Goal: Information Seeking & Learning: Get advice/opinions

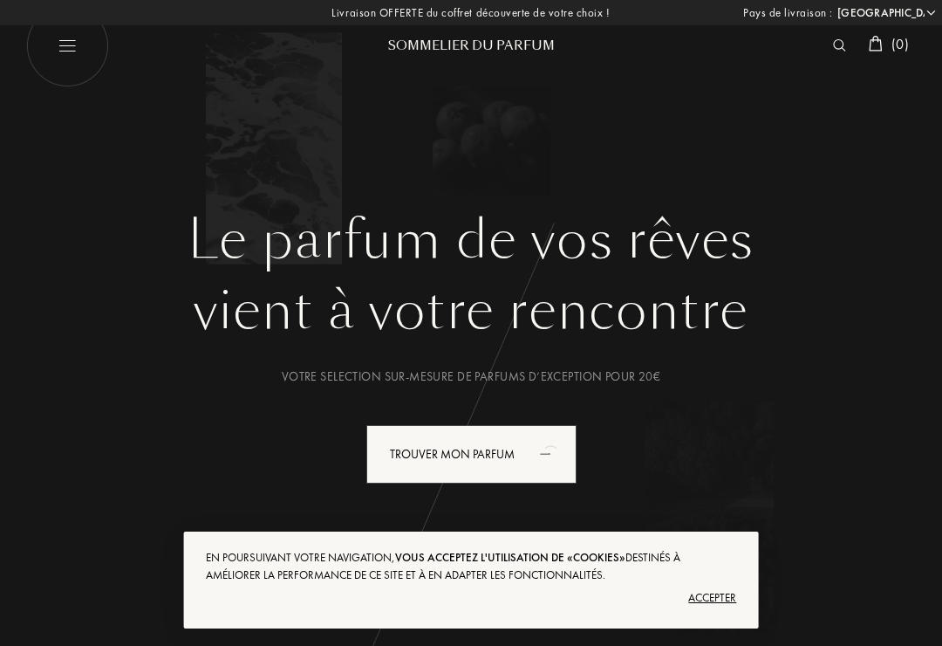
select select "FR"
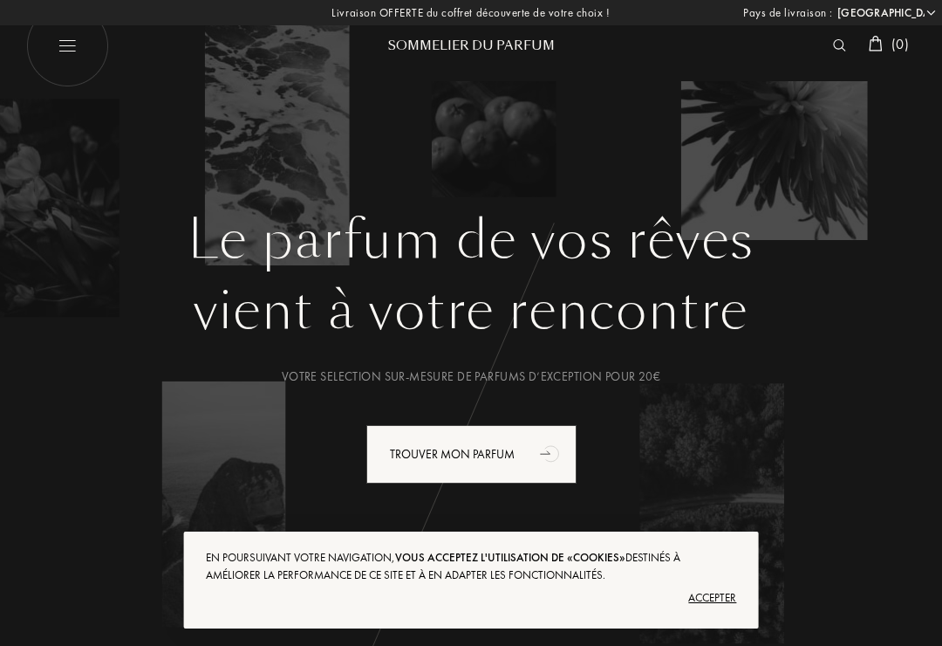
click at [833, 39] on img at bounding box center [839, 45] width 13 height 12
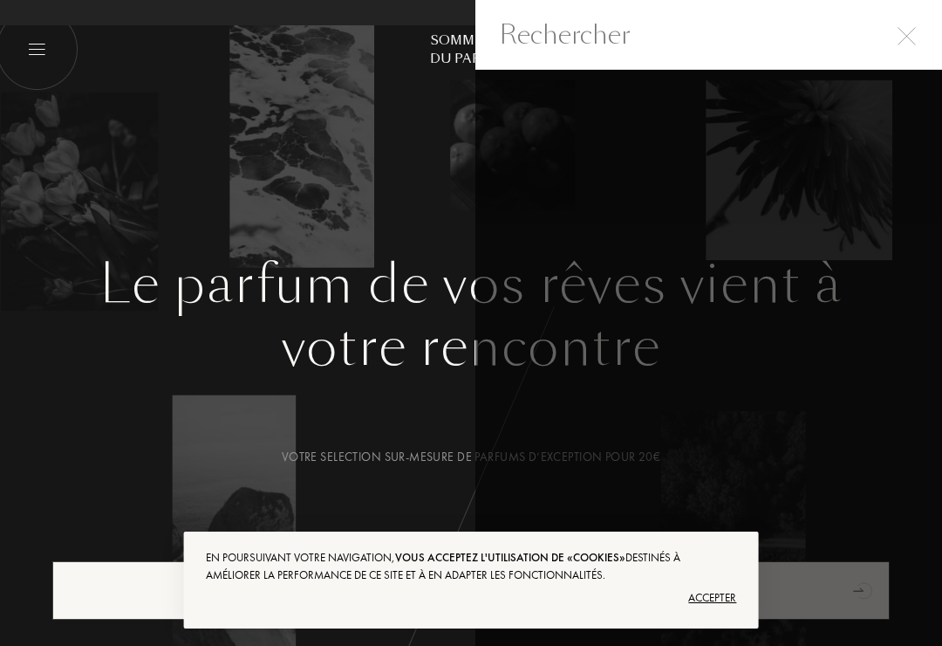
select select "FR"
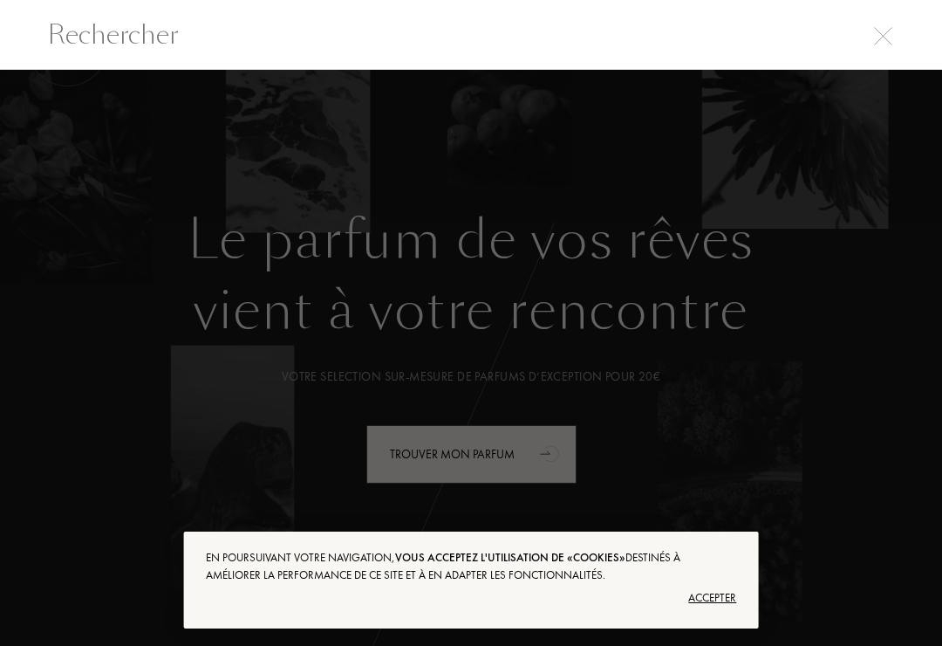
click at [879, 31] on img at bounding box center [883, 36] width 18 height 18
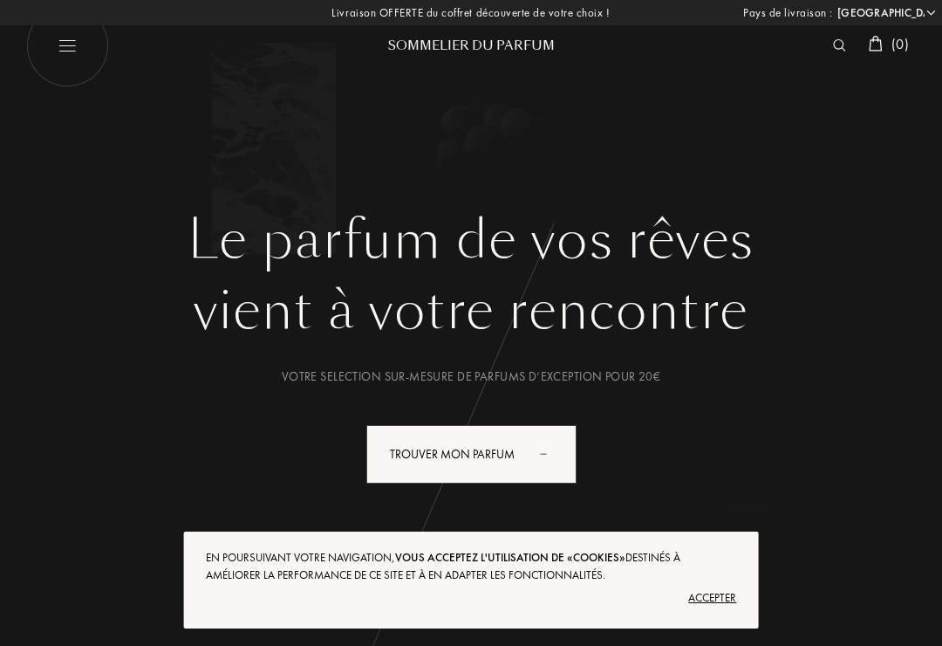
select select "FR"
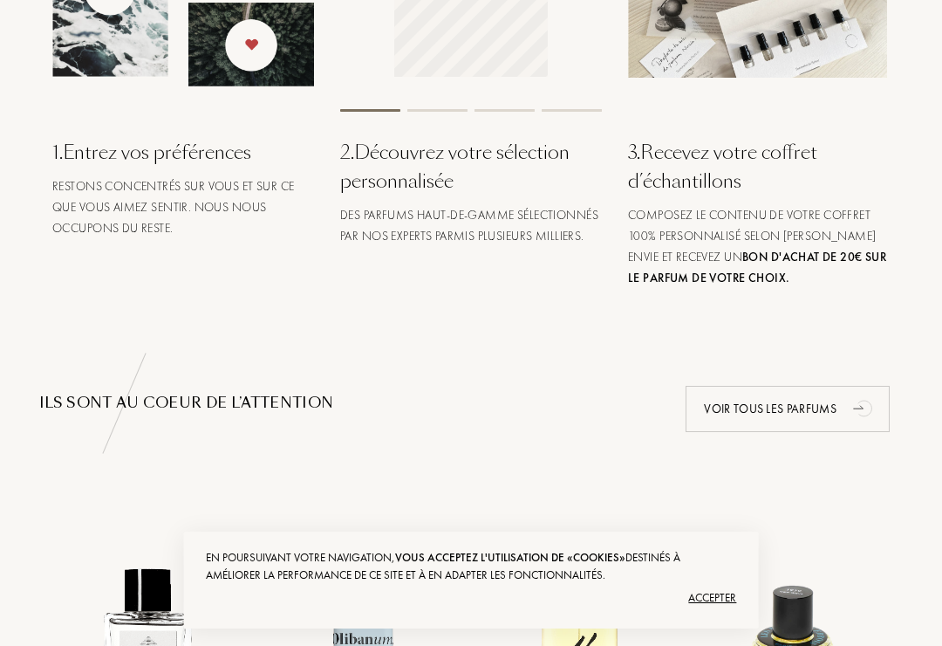
click at [719, 612] on div "Accepter" at bounding box center [471, 598] width 531 height 28
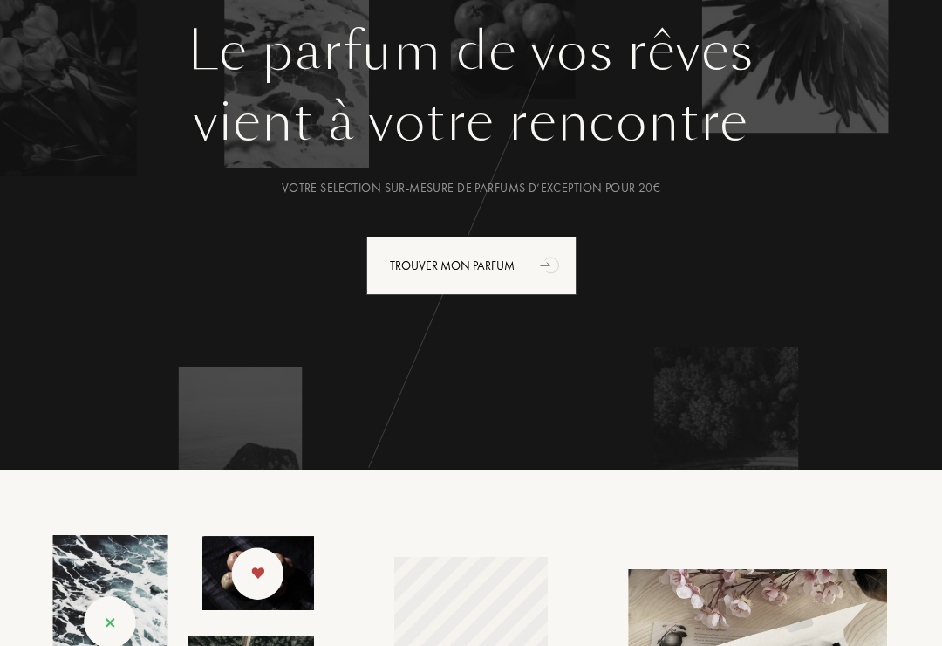
scroll to position [187, 0]
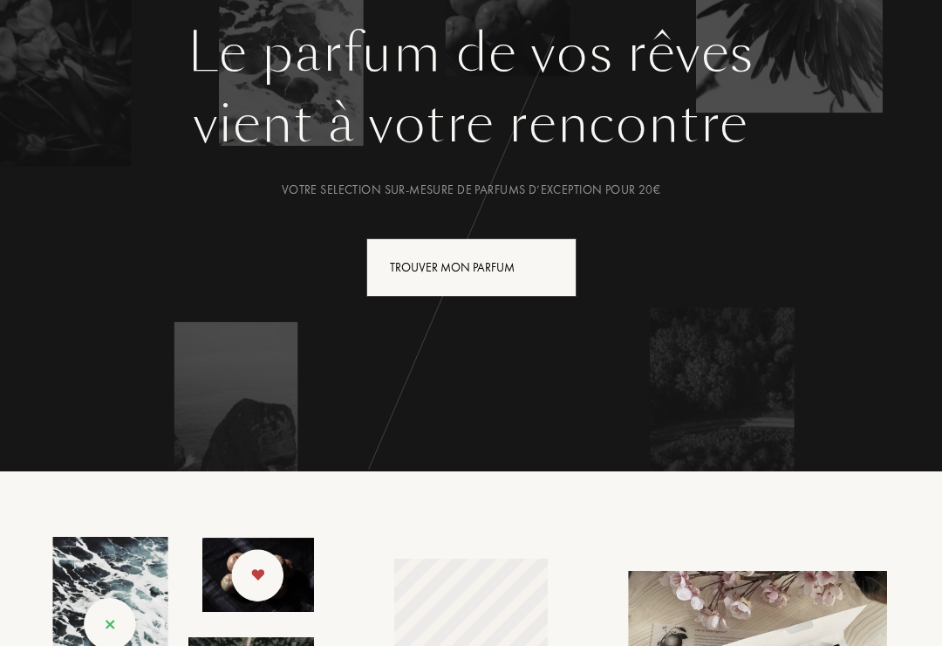
click at [536, 245] on div "Trouver mon parfum" at bounding box center [472, 267] width 210 height 58
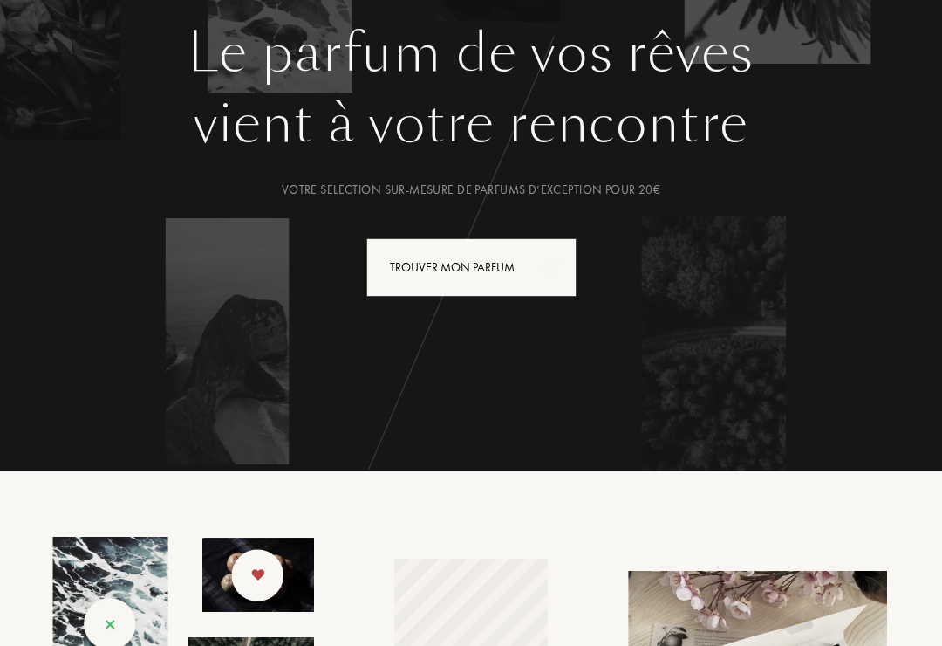
click at [529, 284] on div "Trouver mon parfum" at bounding box center [472, 267] width 210 height 58
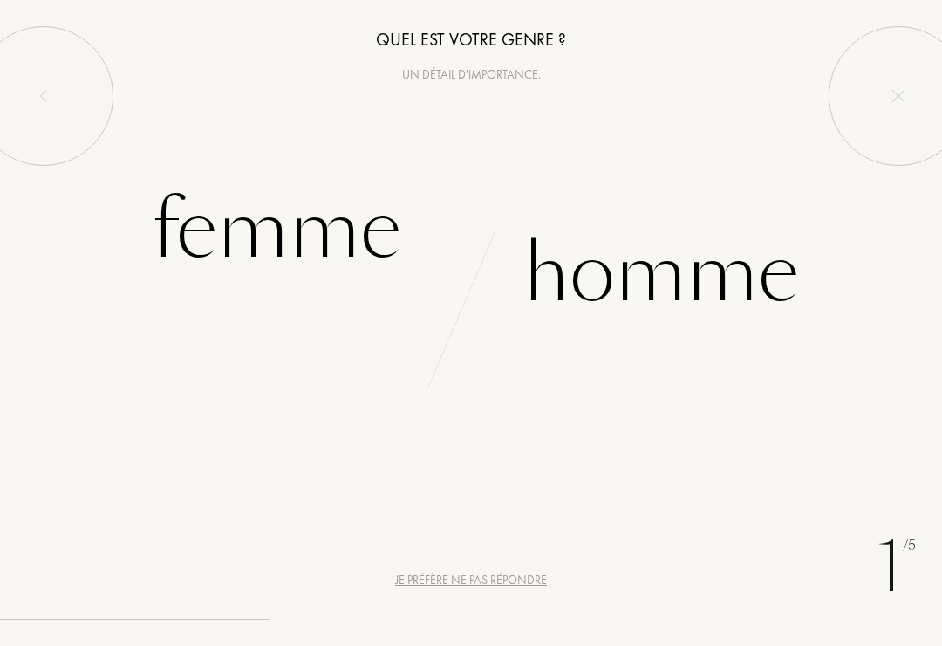
click at [67, 85] on div at bounding box center [44, 96] width 140 height 140
click at [334, 224] on div "Femme" at bounding box center [277, 230] width 250 height 118
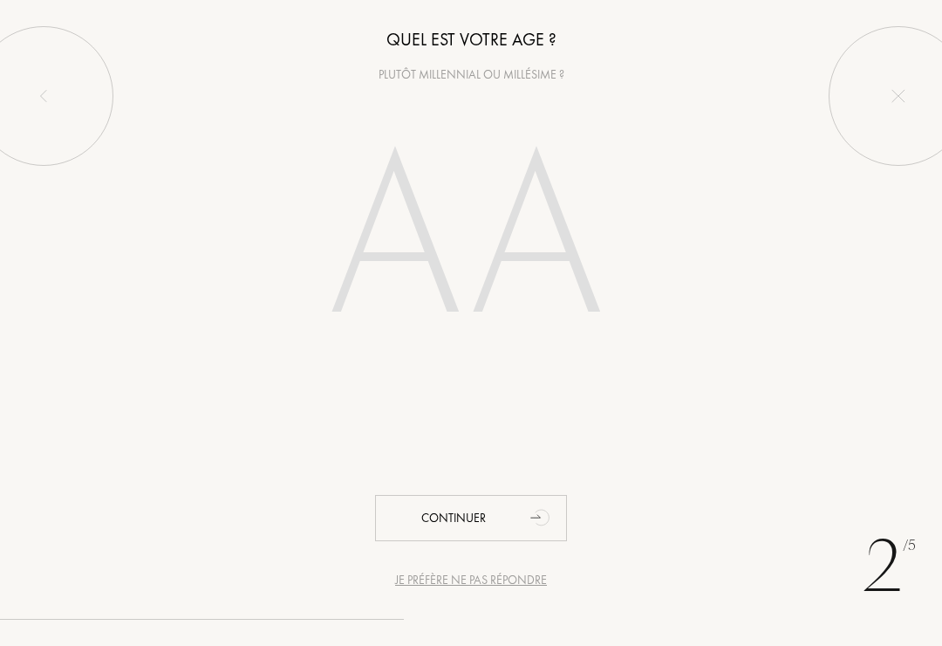
click at [428, 243] on input "number" at bounding box center [471, 243] width 375 height 301
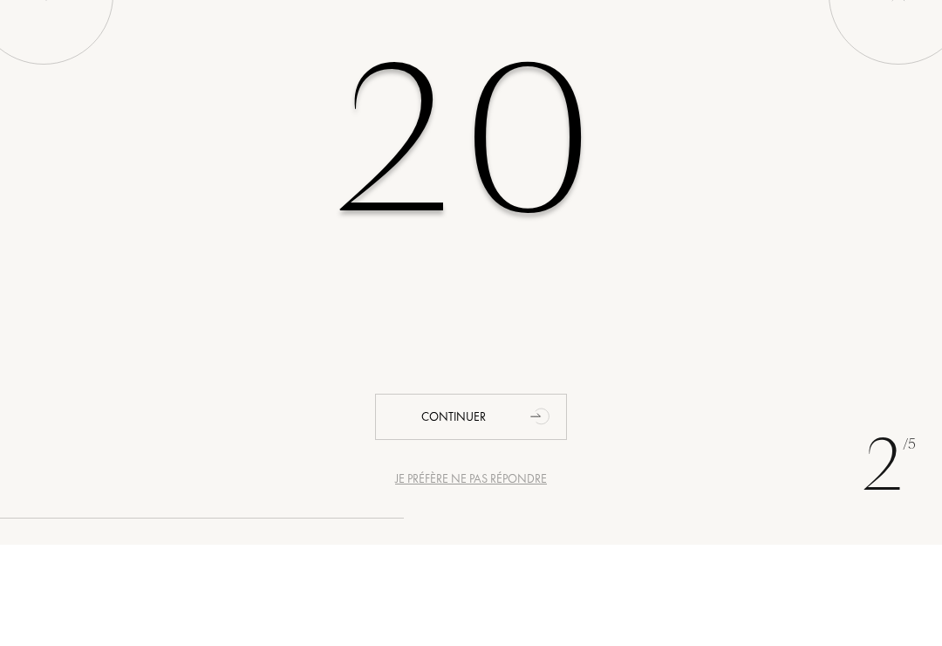
type input "20"
click at [864, 194] on div "20" at bounding box center [471, 243] width 942 height 301
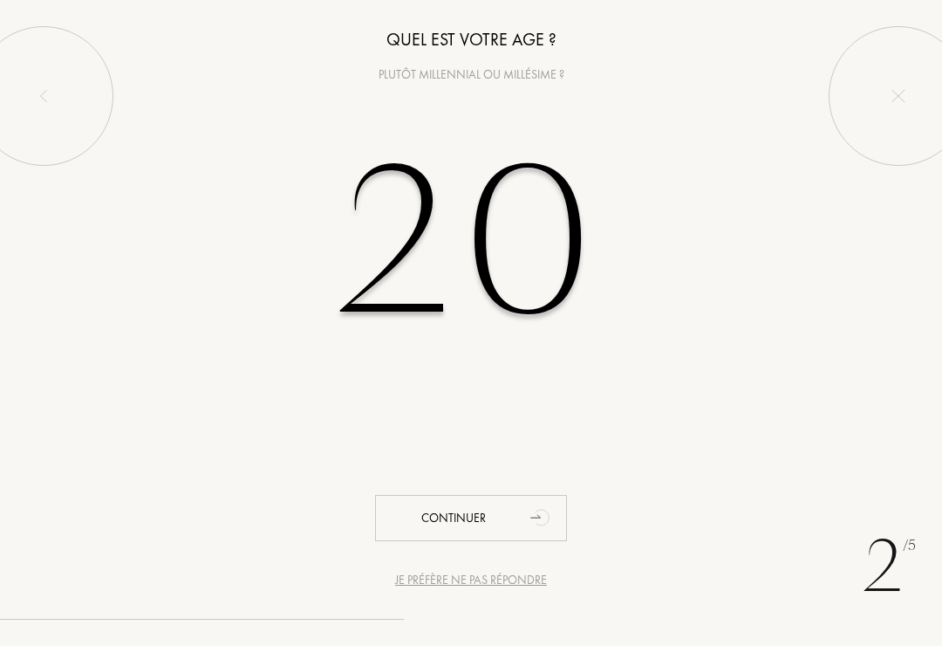
click at [509, 512] on div "Continuer" at bounding box center [471, 518] width 192 height 46
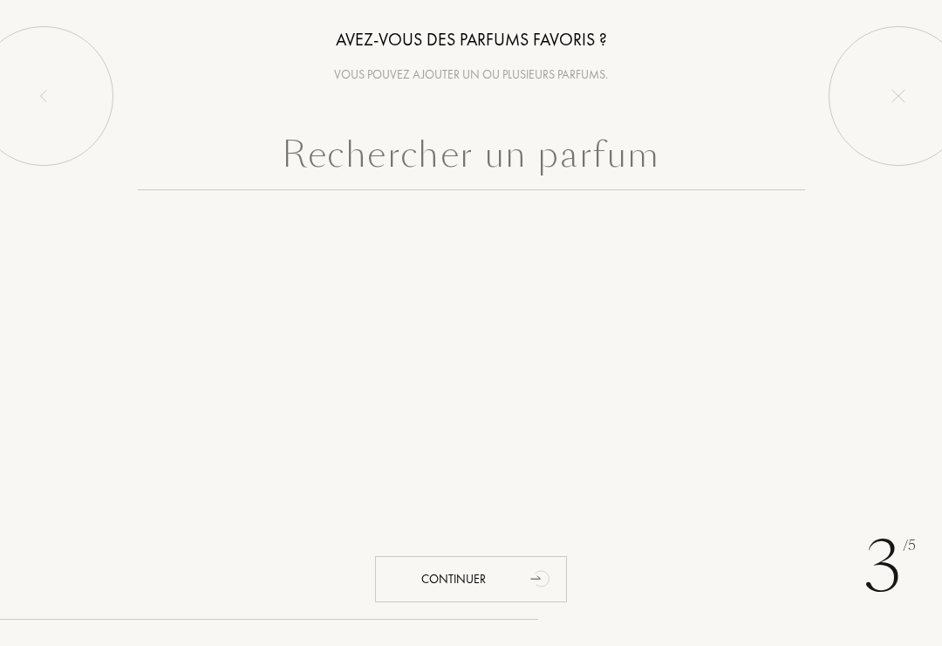
click at [536, 152] on input "text" at bounding box center [472, 158] width 668 height 63
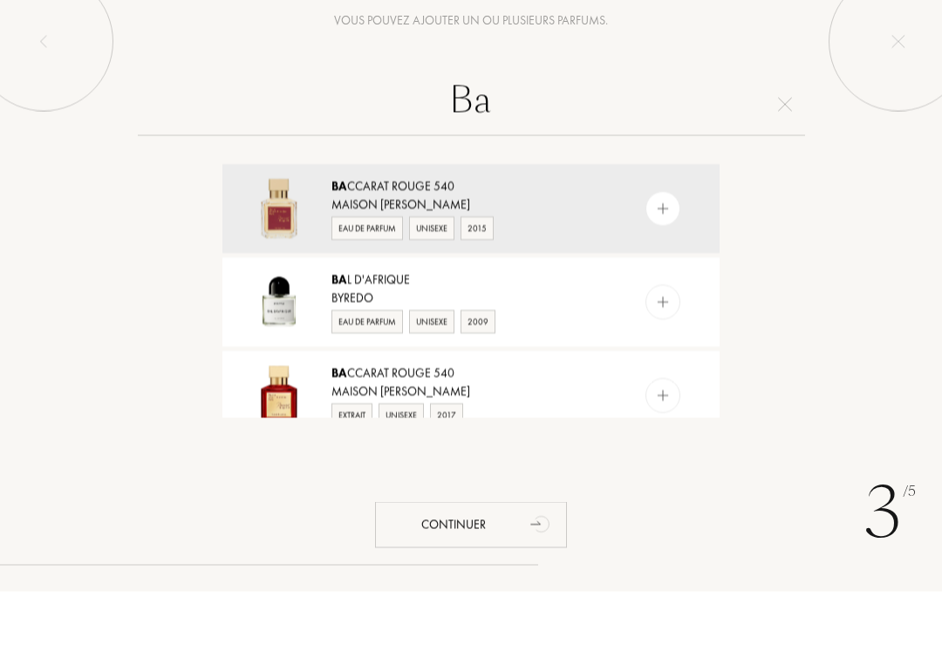
type input "Ba"
click at [663, 255] on img at bounding box center [663, 263] width 17 height 17
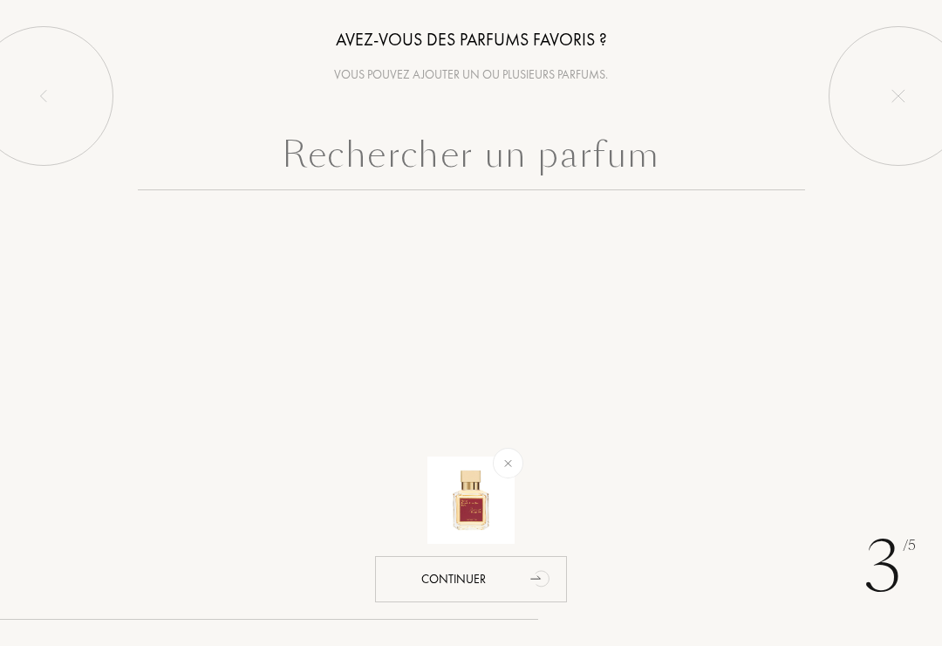
click at [601, 171] on input "text" at bounding box center [472, 158] width 668 height 63
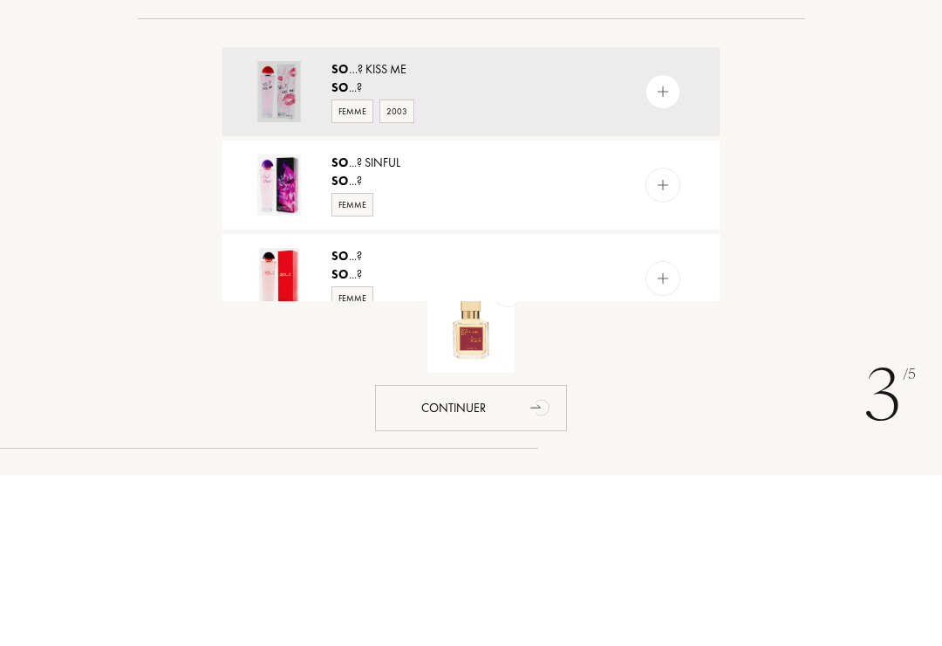
type input "S"
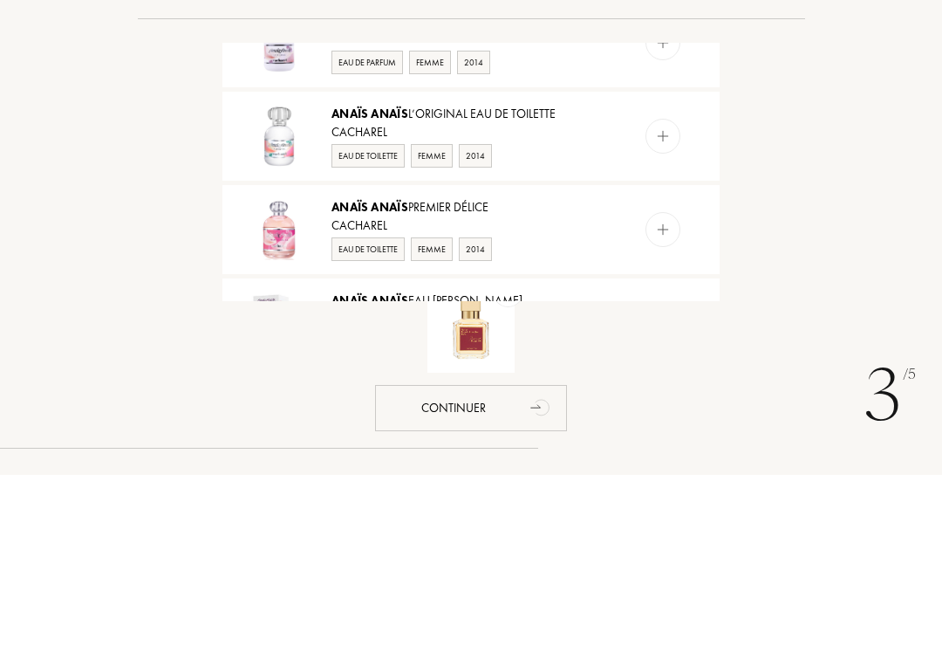
scroll to position [143, 0]
type input "Anais"
click at [666, 392] on img at bounding box center [663, 400] width 17 height 17
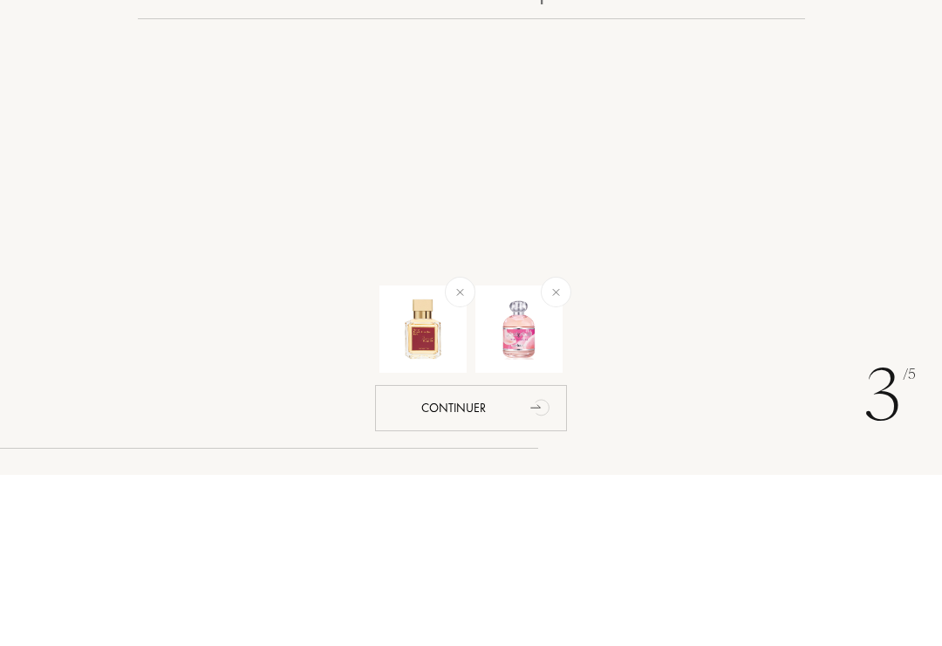
scroll to position [0, 0]
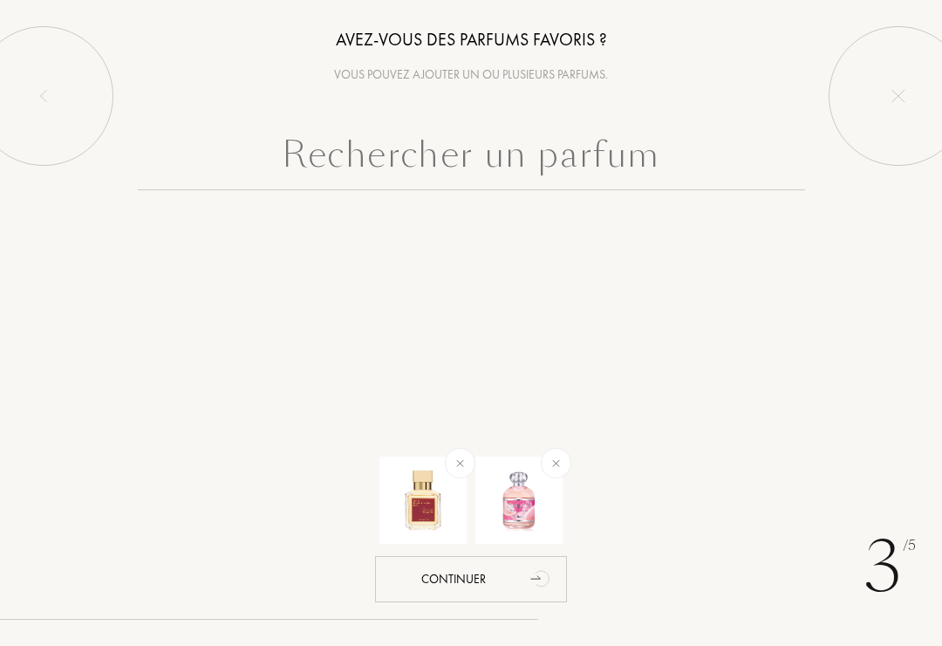
click at [648, 145] on input "text" at bounding box center [472, 158] width 668 height 63
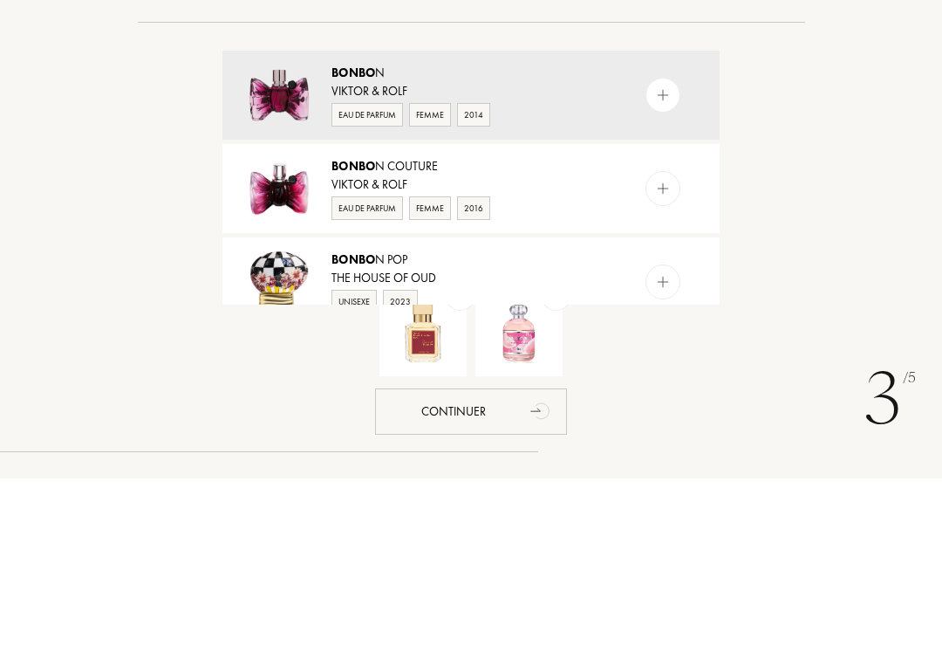
type input "Bonbo"
click at [655, 348] on img at bounding box center [663, 356] width 17 height 17
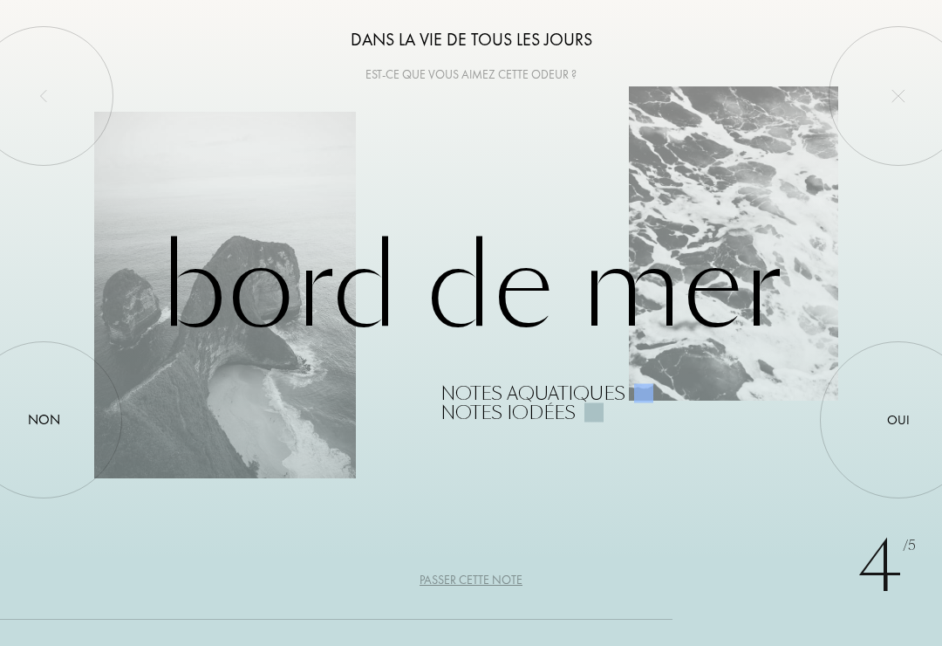
click at [899, 420] on div at bounding box center [899, 420] width 0 height 0
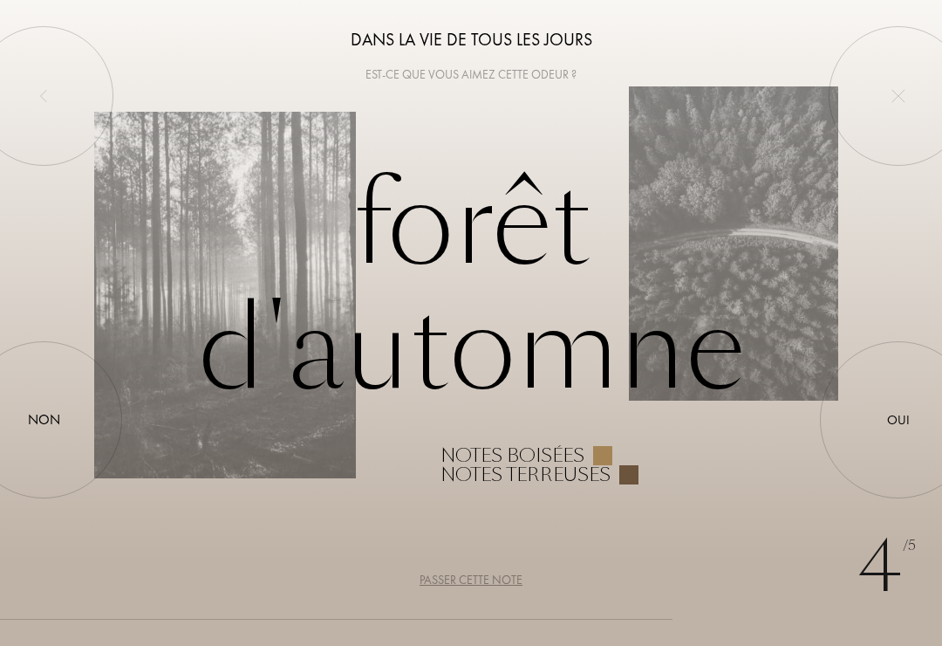
click at [44, 420] on div at bounding box center [44, 420] width 0 height 0
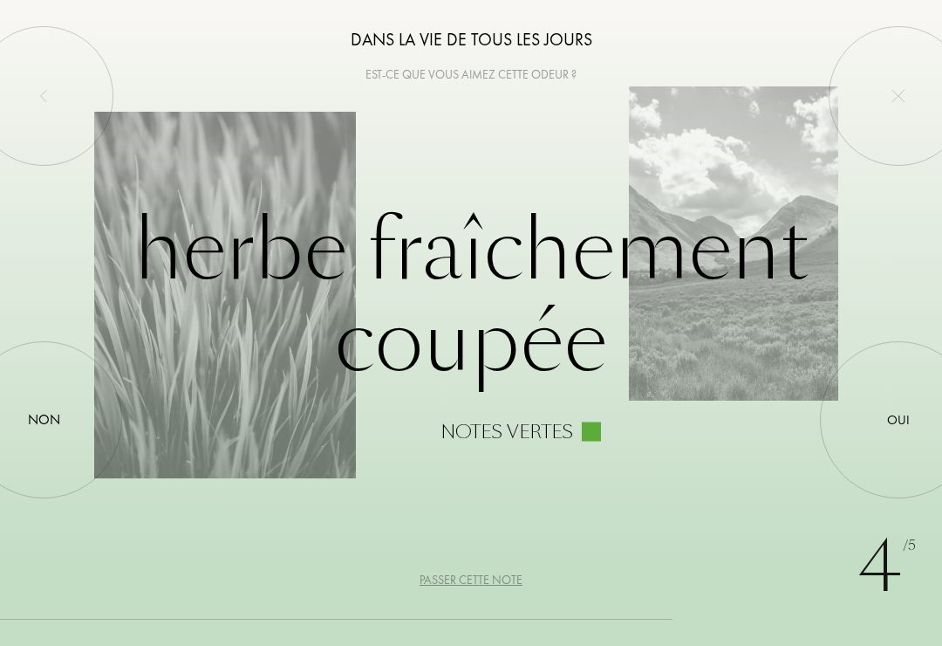
click at [899, 420] on div at bounding box center [899, 420] width 0 height 0
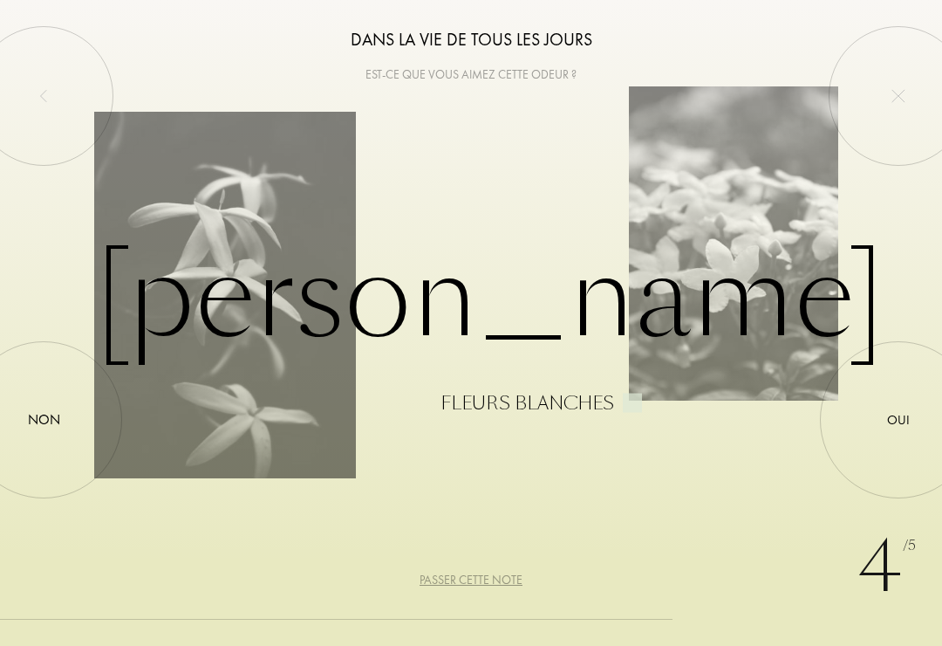
click at [899, 420] on div at bounding box center [899, 420] width 0 height 0
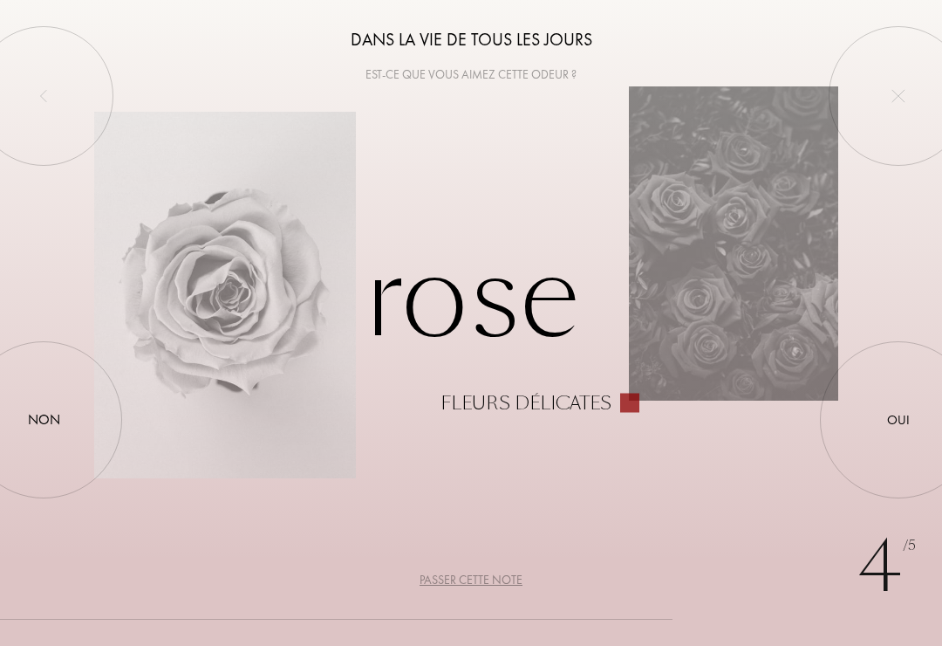
click at [899, 420] on div at bounding box center [899, 420] width 0 height 0
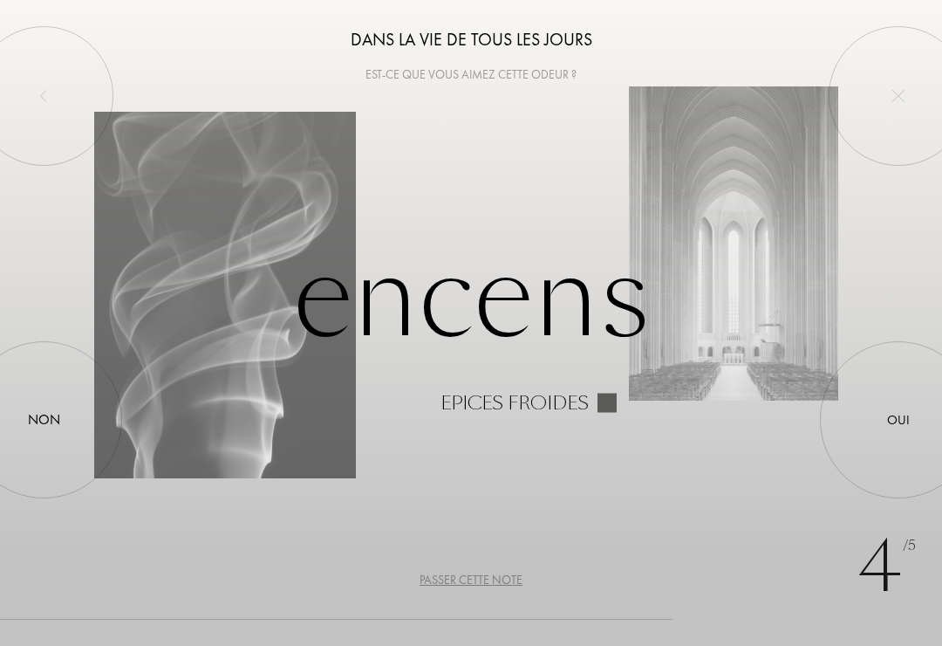
click at [899, 420] on div at bounding box center [899, 420] width 0 height 0
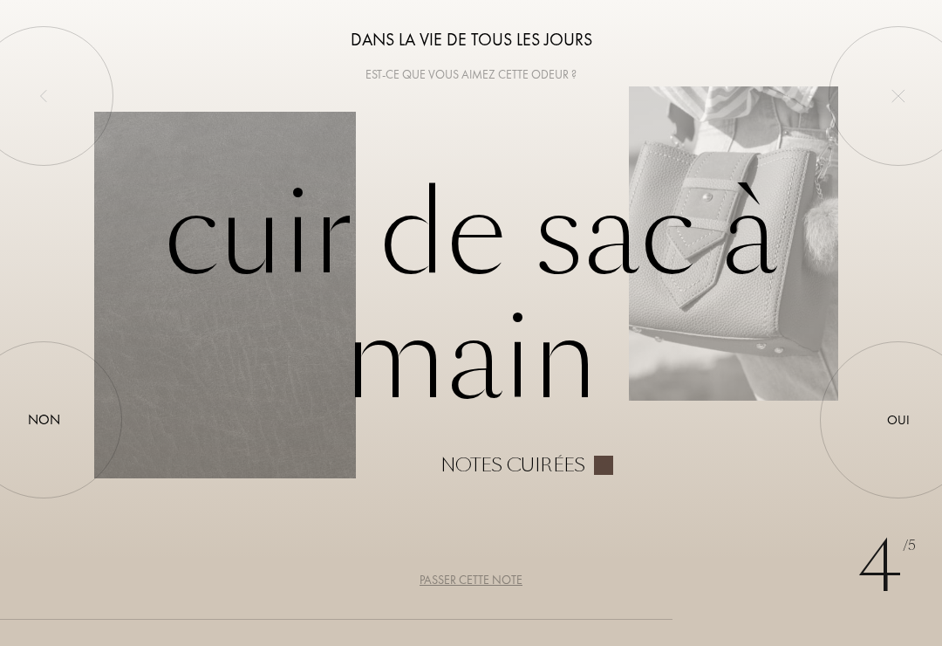
click at [898, 412] on div "Oui" at bounding box center [898, 420] width 23 height 20
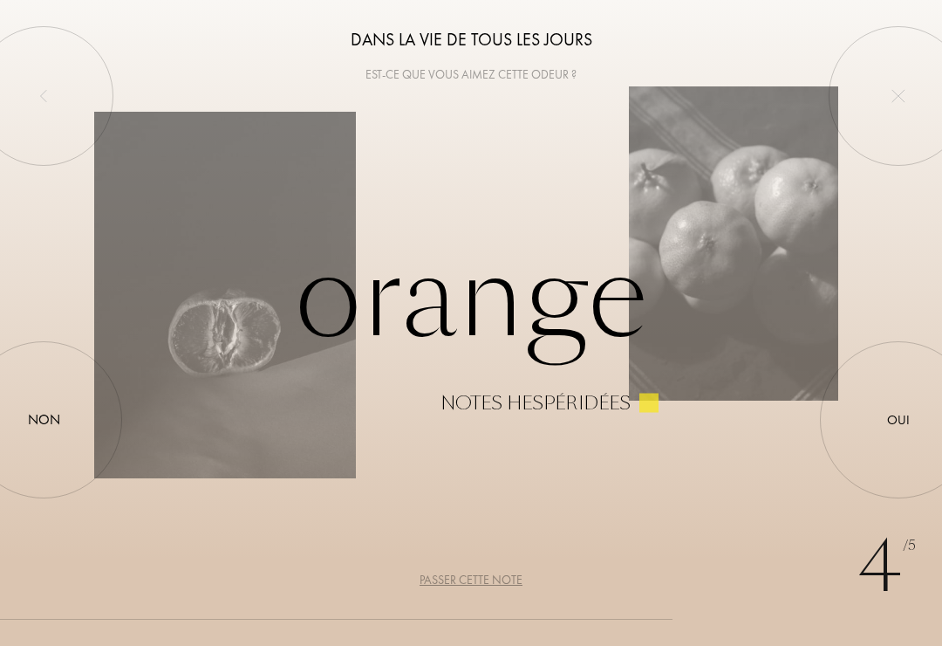
click at [899, 420] on div at bounding box center [899, 420] width 0 height 0
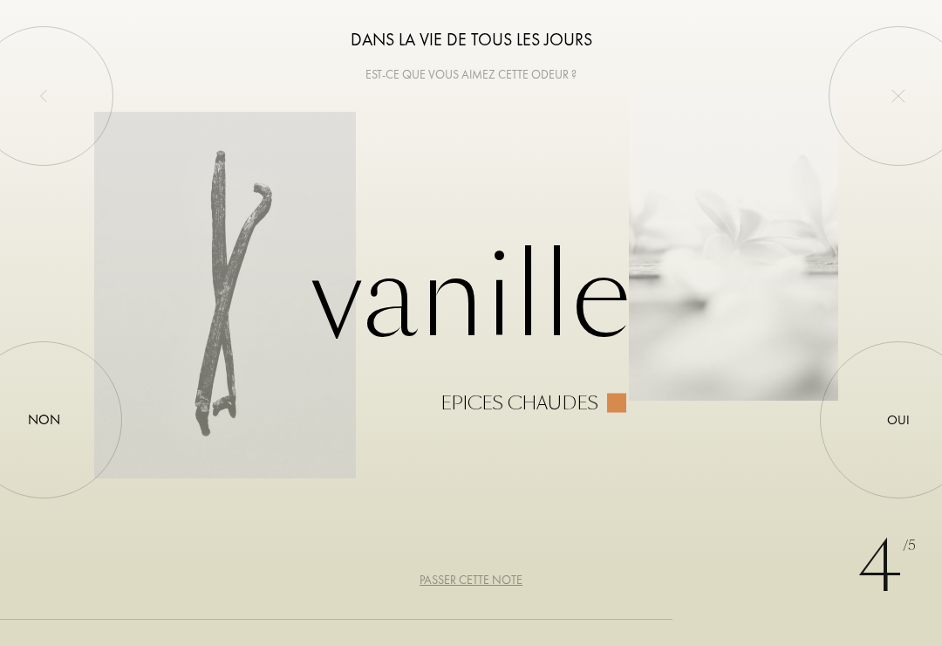
click at [899, 420] on div at bounding box center [899, 420] width 0 height 0
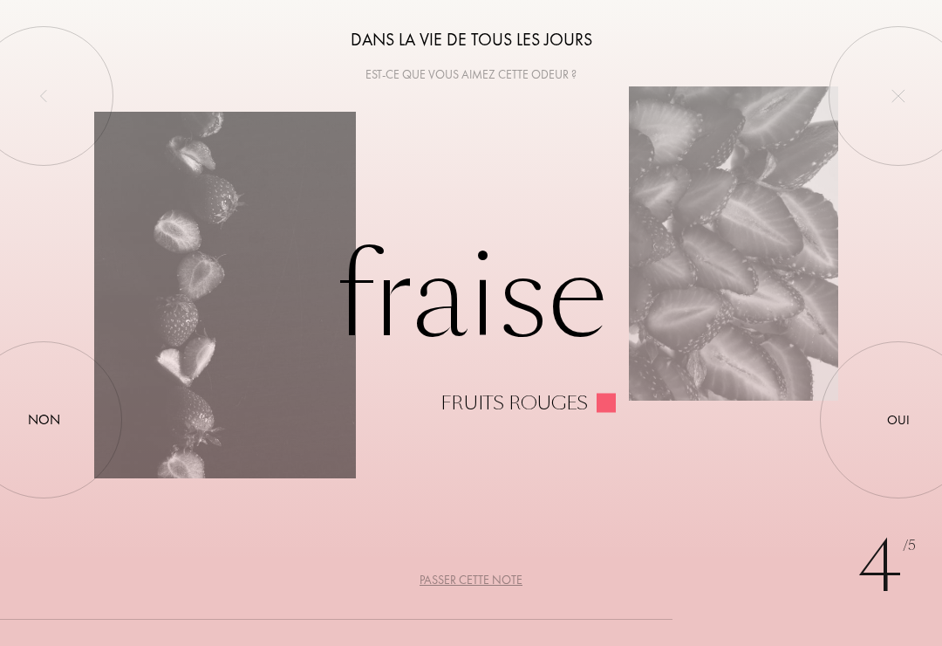
click at [899, 420] on div at bounding box center [899, 420] width 0 height 0
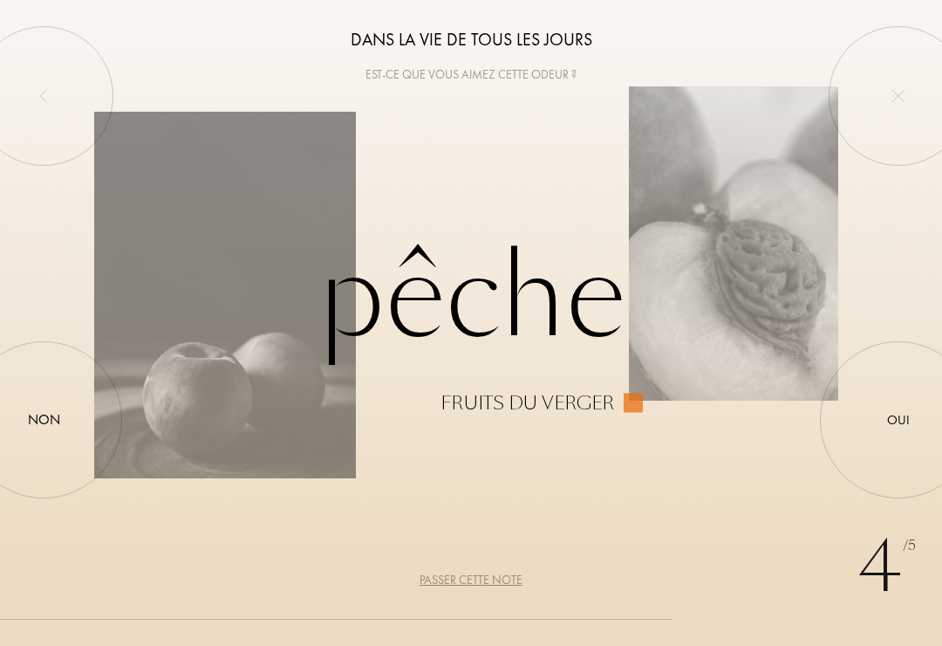
click at [899, 420] on div at bounding box center [899, 420] width 0 height 0
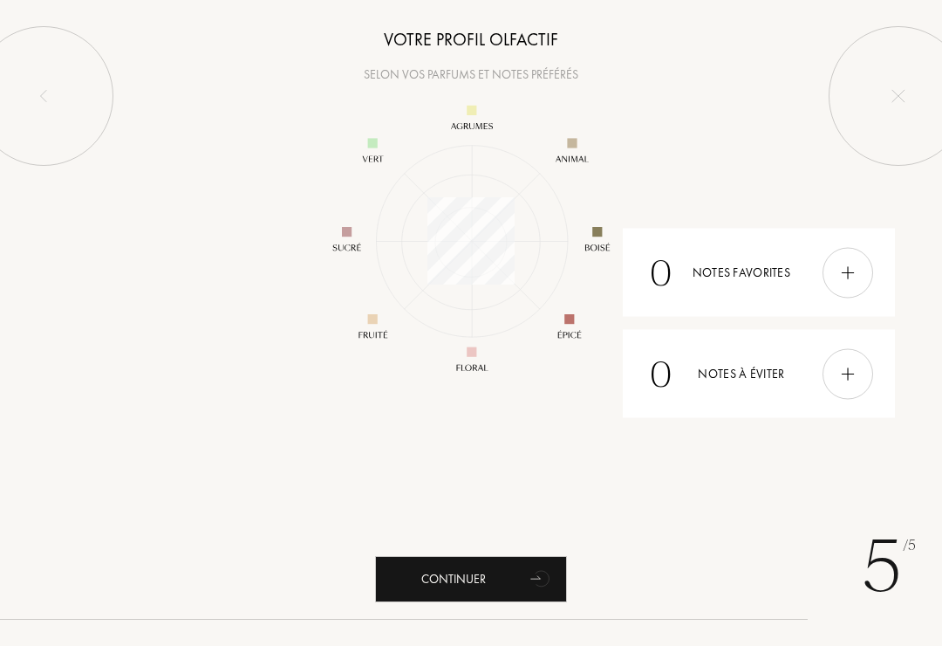
scroll to position [227, 227]
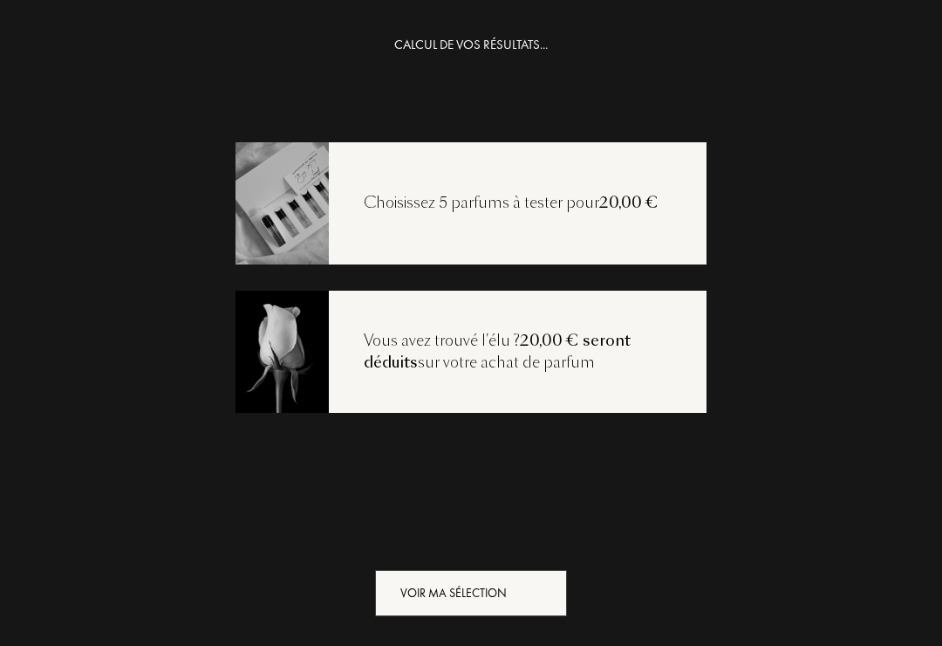
click at [507, 606] on div "Voir ma sélection" at bounding box center [471, 593] width 192 height 46
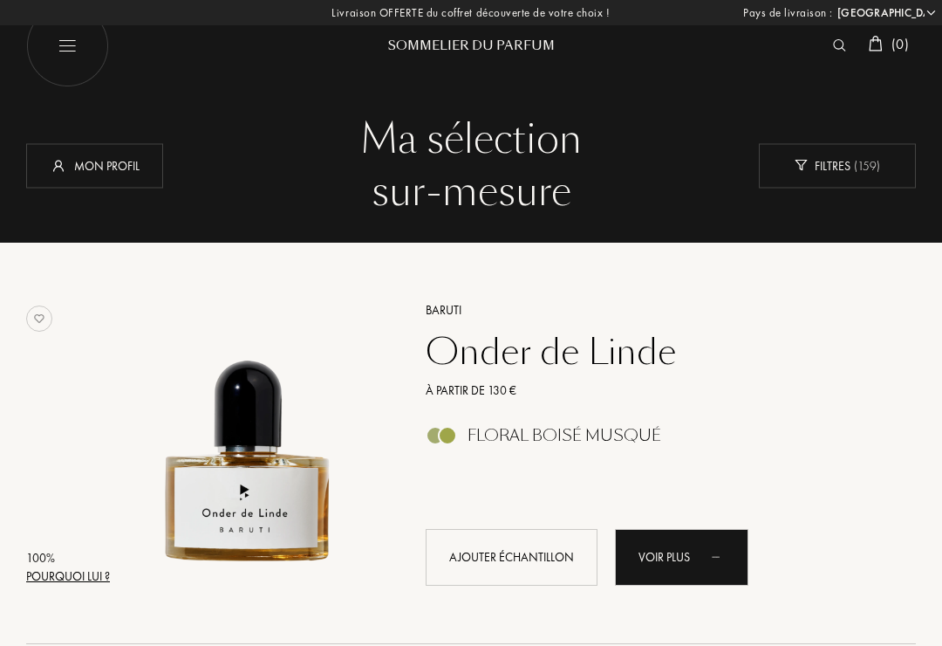
select select "FR"
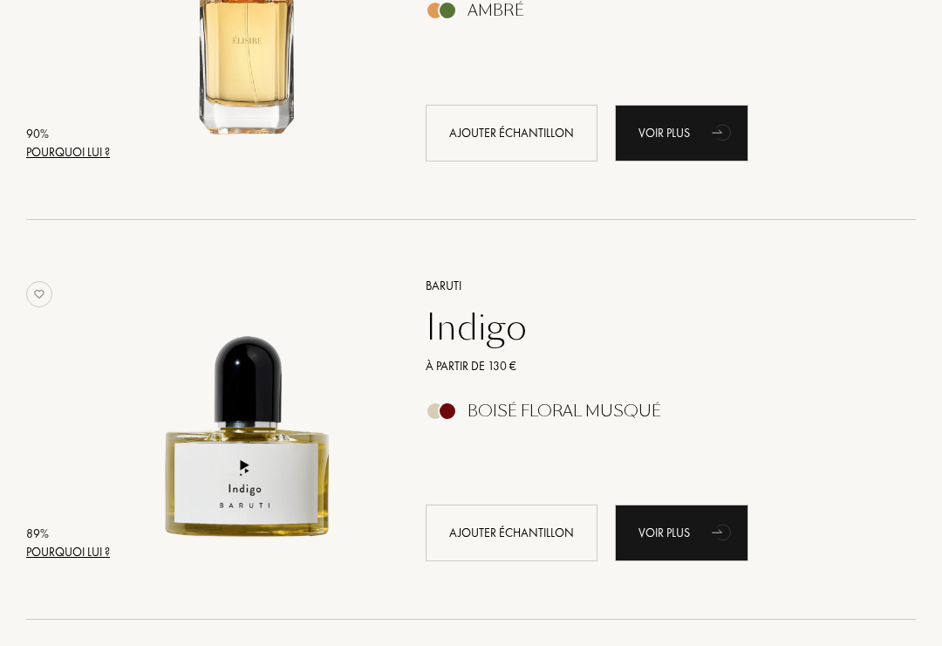
scroll to position [1622, 0]
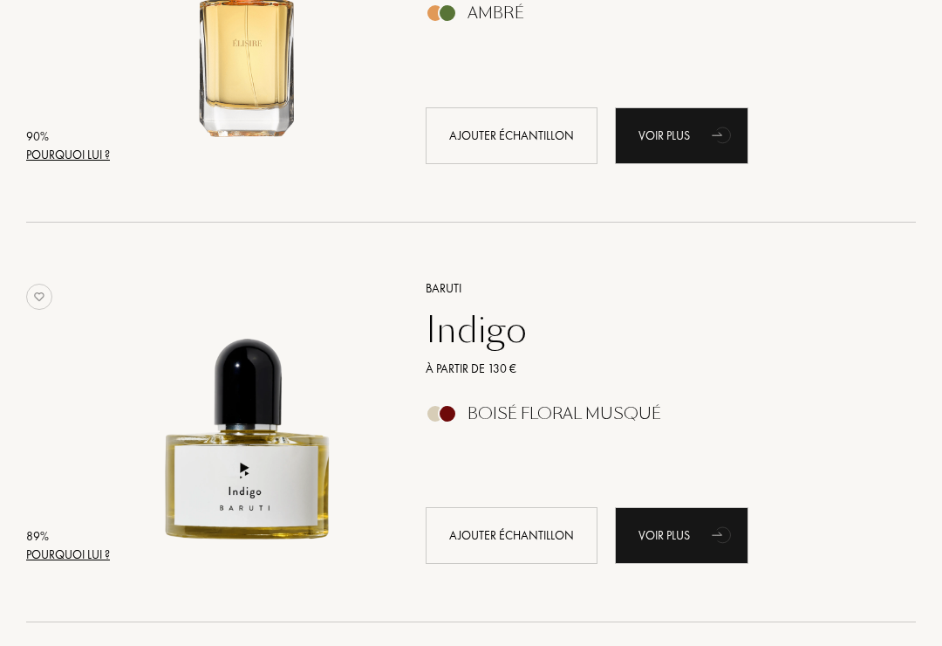
click at [668, 529] on div "Voir plus" at bounding box center [682, 535] width 134 height 57
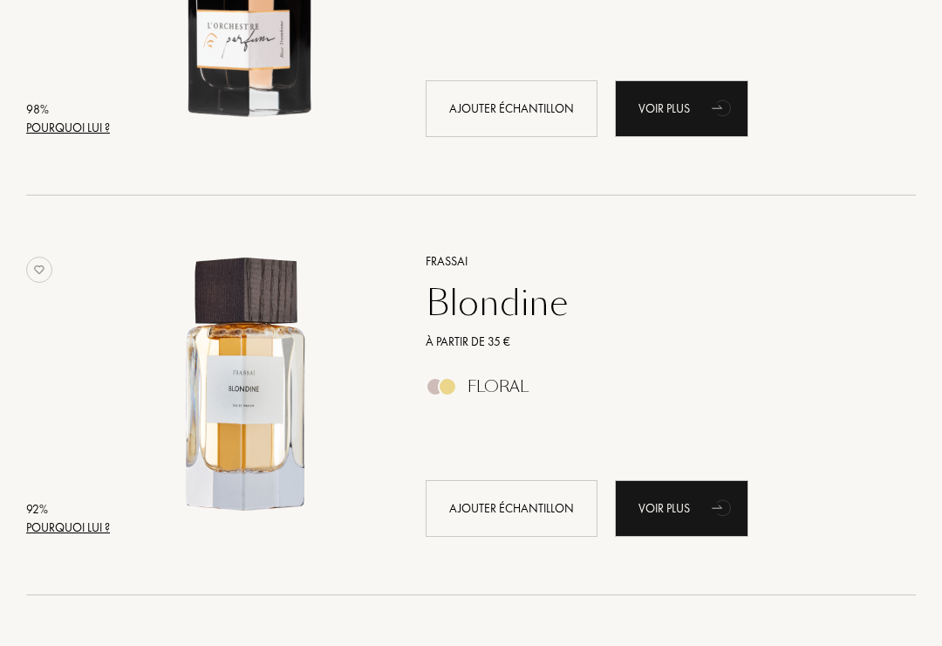
scroll to position [925, 0]
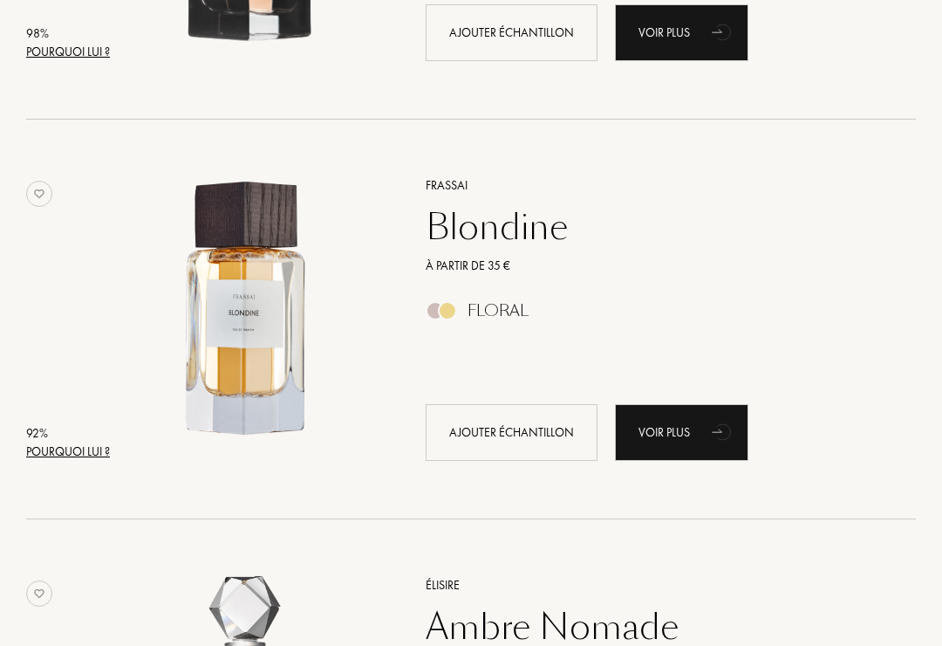
click at [675, 420] on div "Voir plus" at bounding box center [682, 432] width 134 height 57
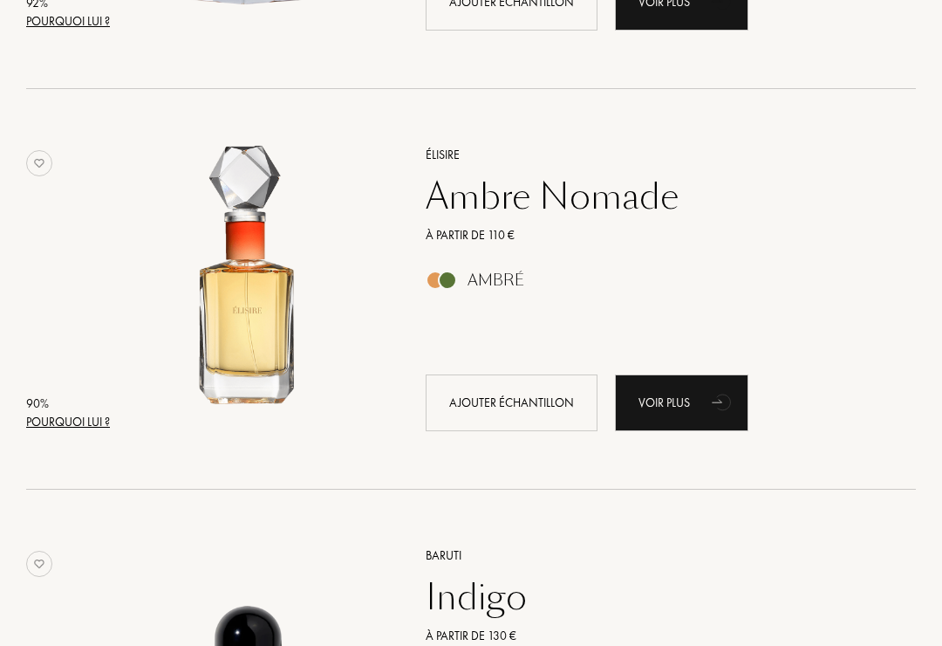
scroll to position [1355, 0]
click at [702, 387] on div "Voir plus" at bounding box center [682, 402] width 134 height 57
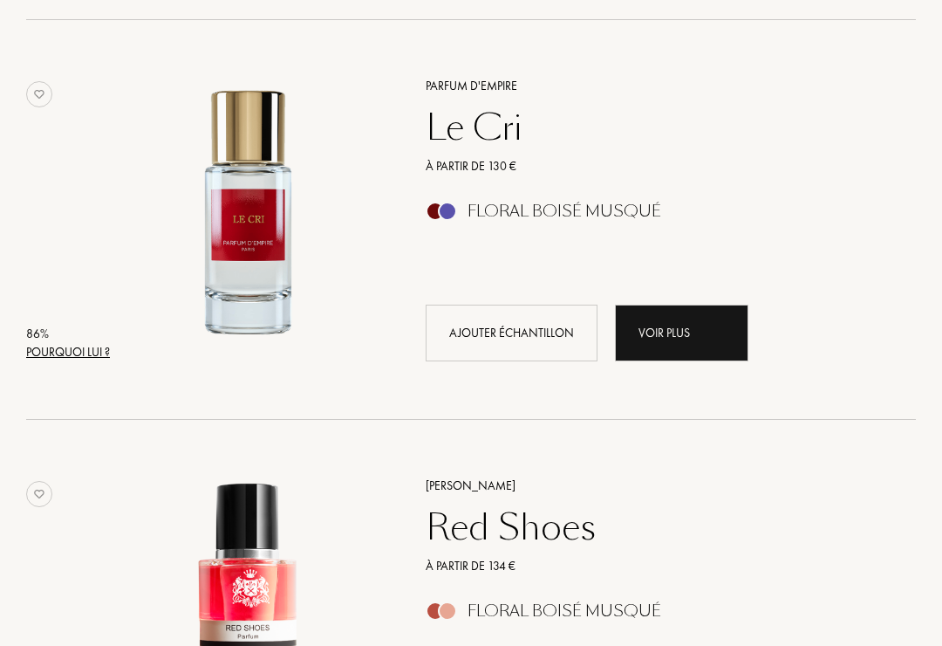
scroll to position [3425, 0]
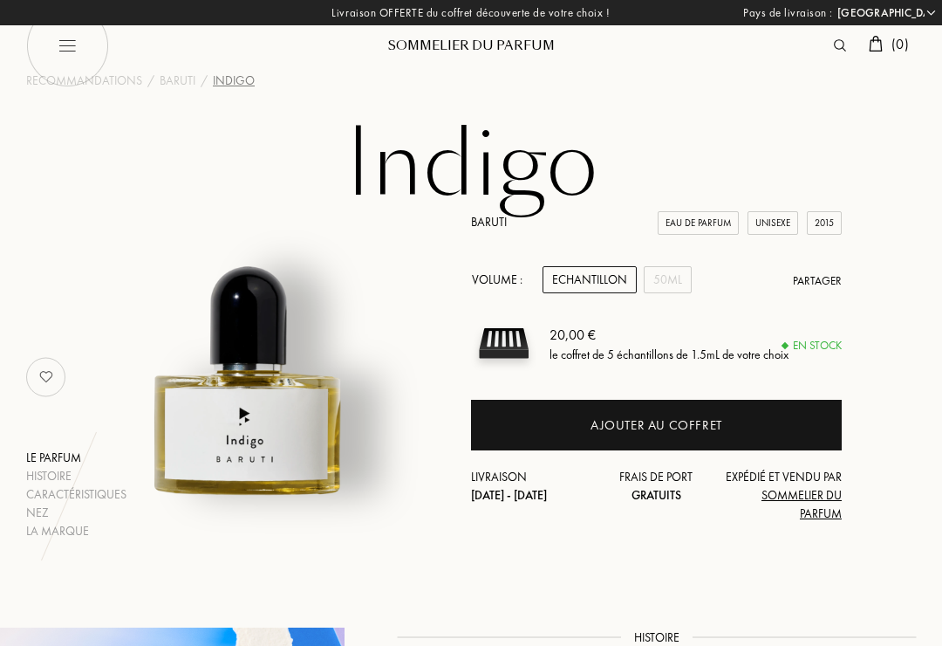
select select "FR"
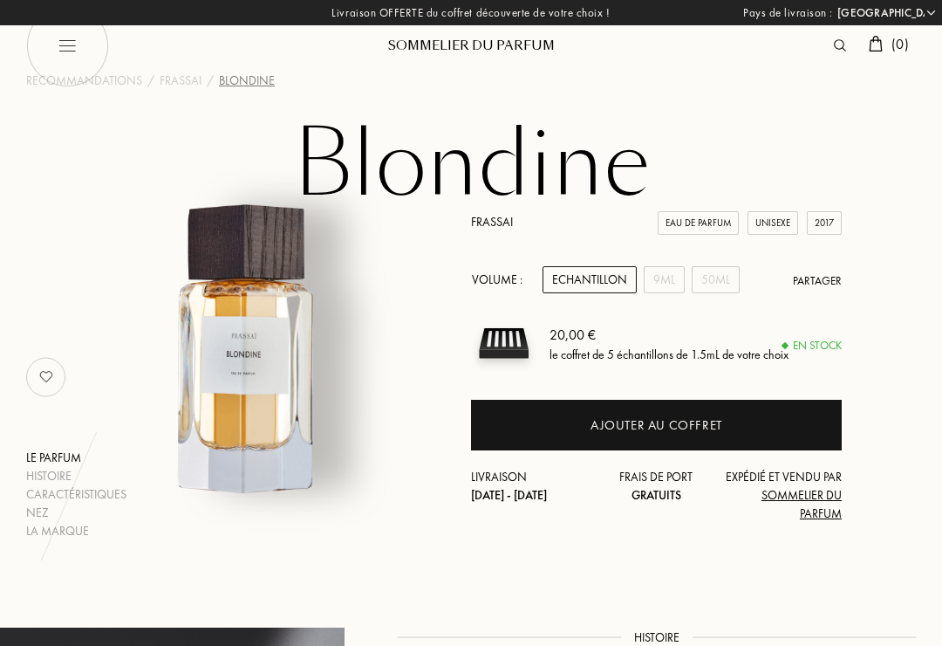
select select "FR"
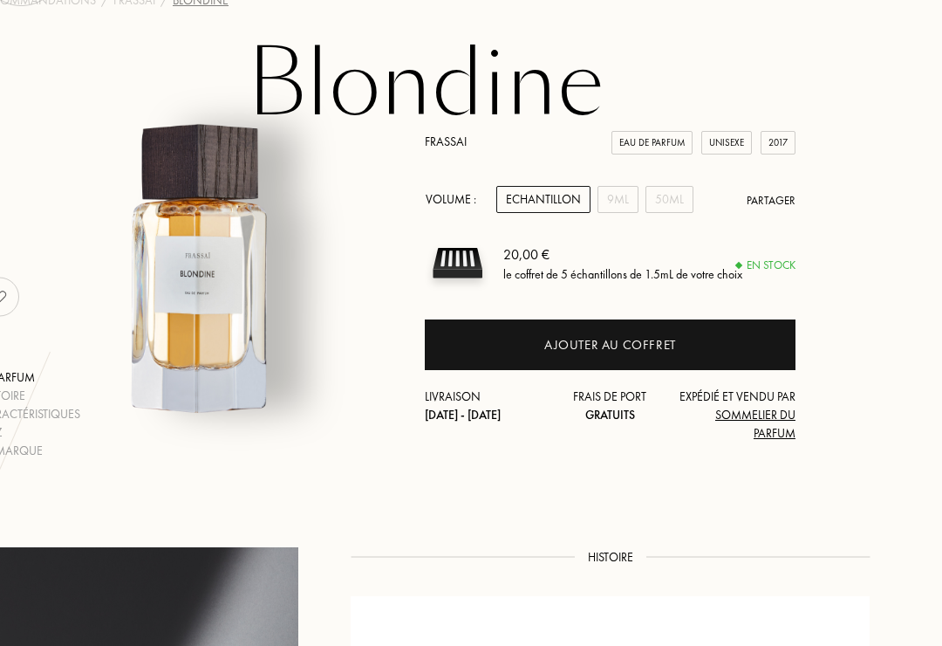
scroll to position [0, 57]
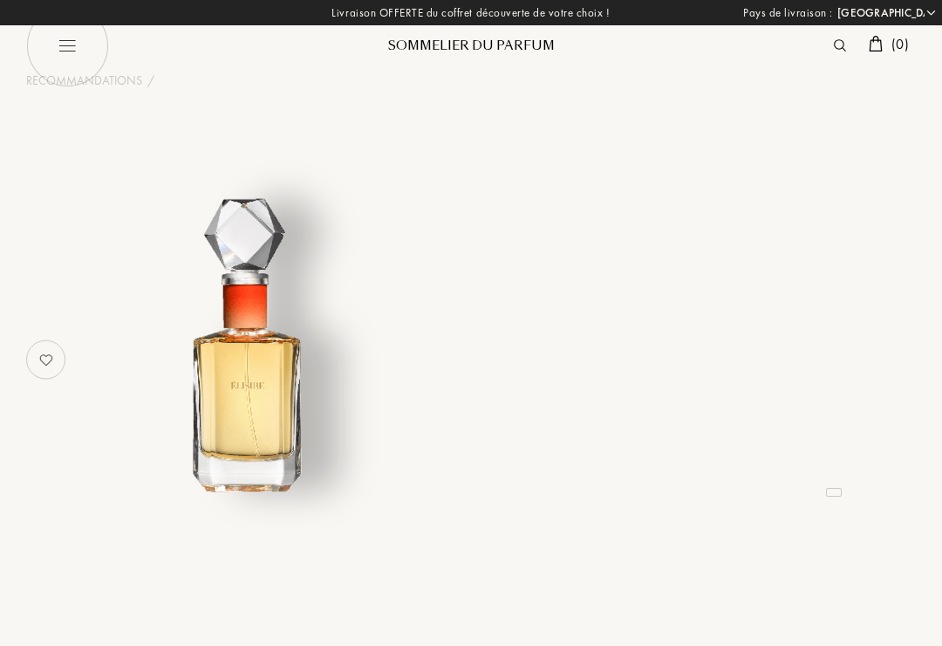
select select "FR"
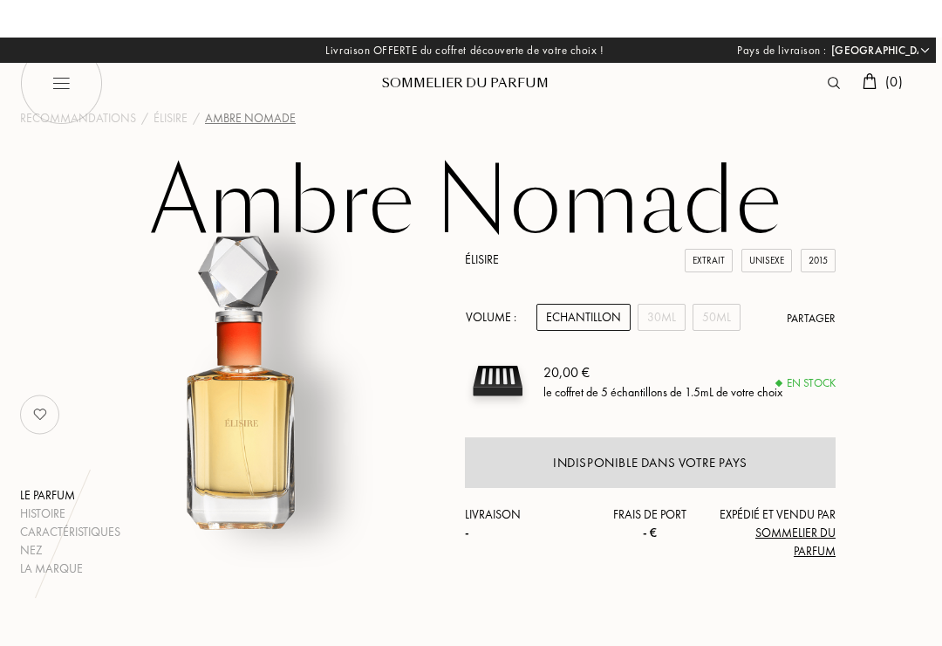
scroll to position [0, 7]
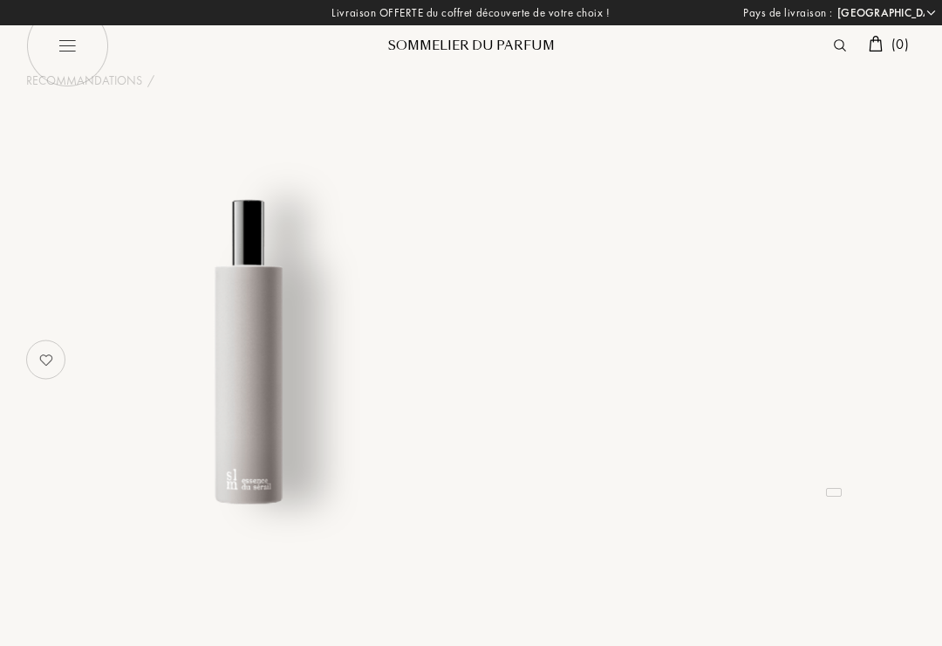
select select "FR"
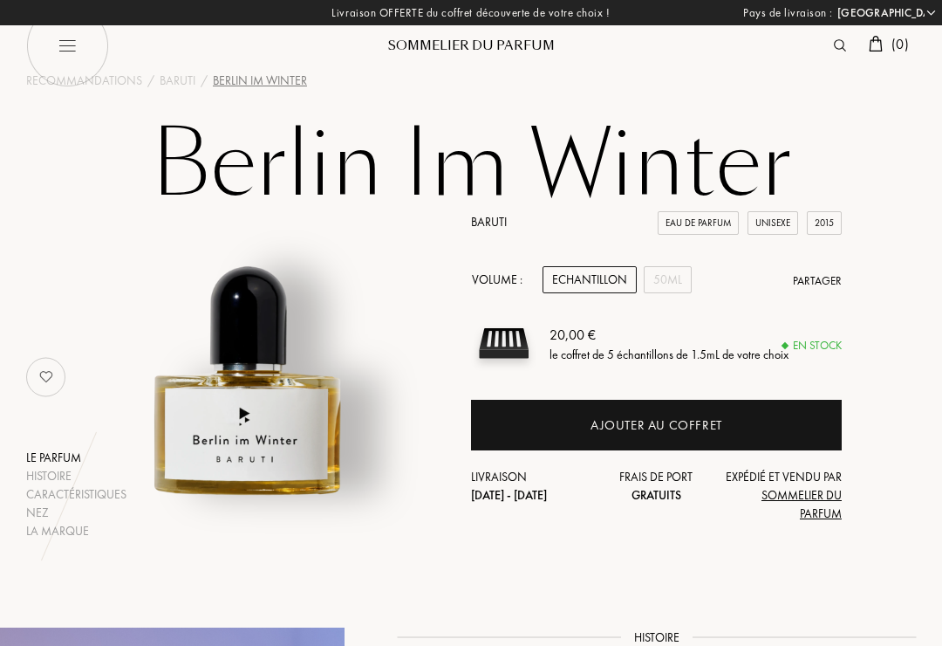
select select "FR"
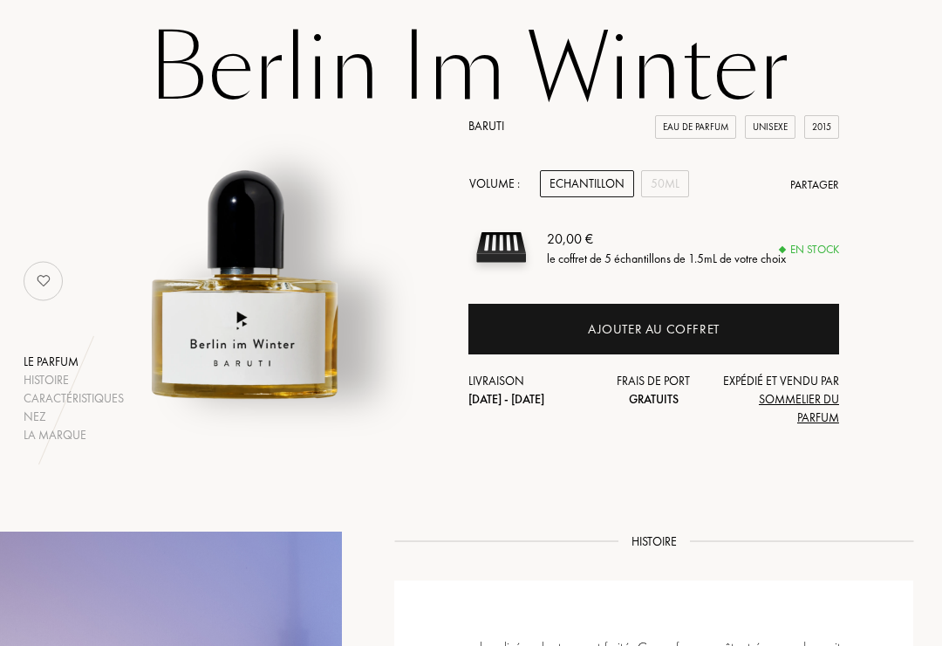
scroll to position [0, 3]
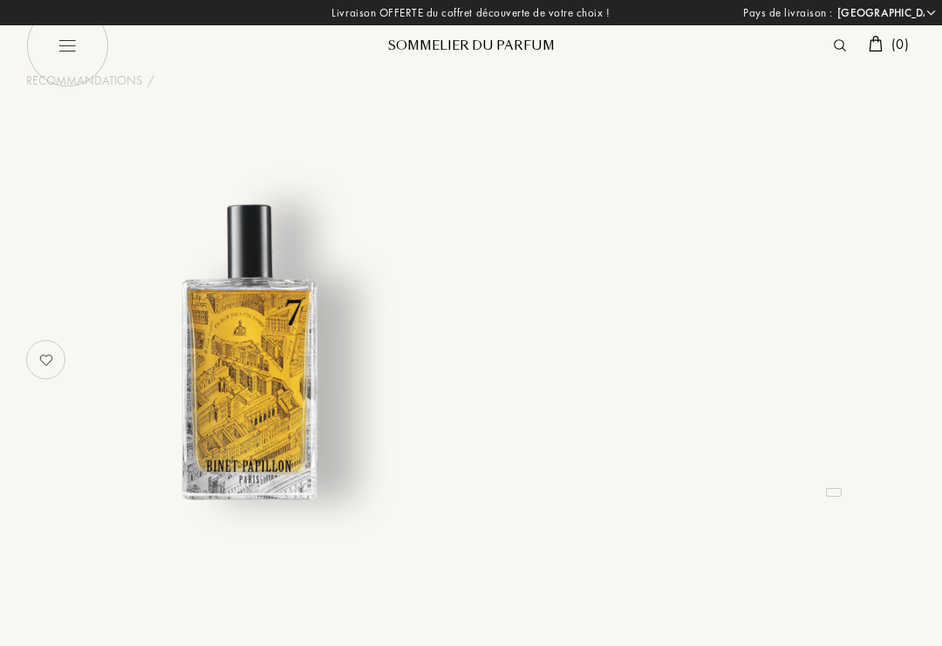
select select "FR"
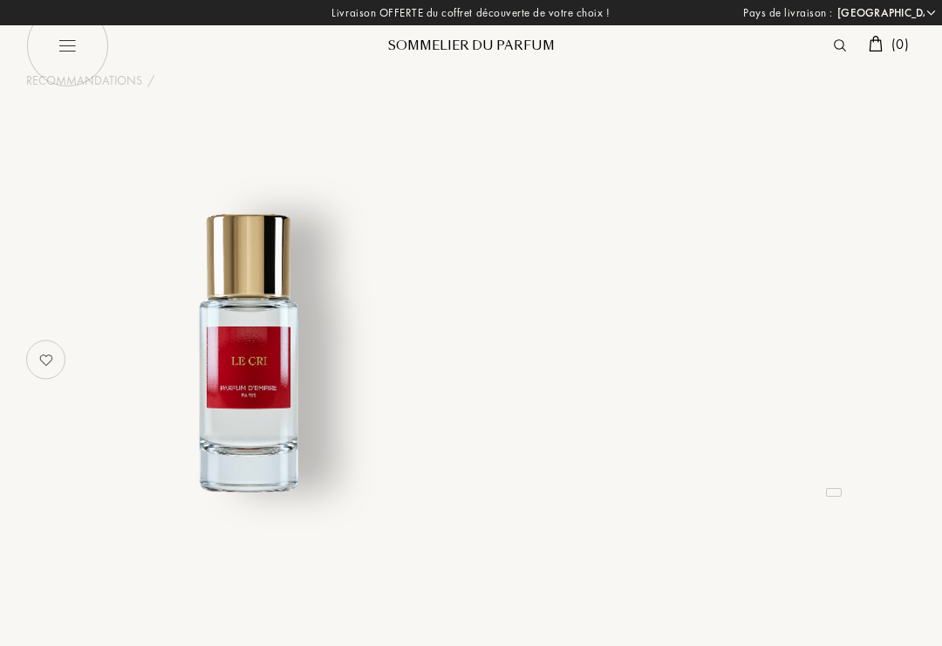
select select "FR"
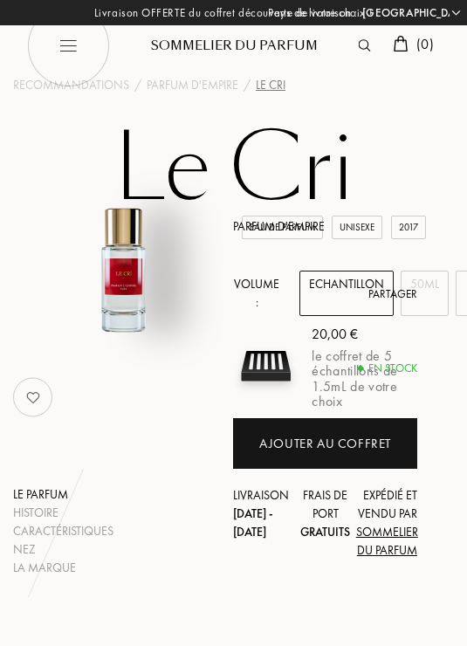
select select "FR"
